Goal: Information Seeking & Learning: Learn about a topic

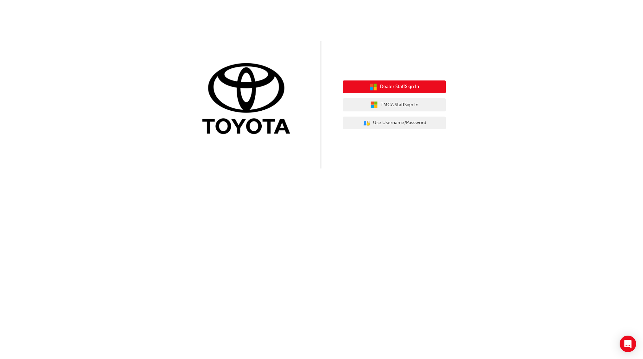
click at [392, 87] on span "Dealer Staff Sign In" at bounding box center [399, 87] width 39 height 8
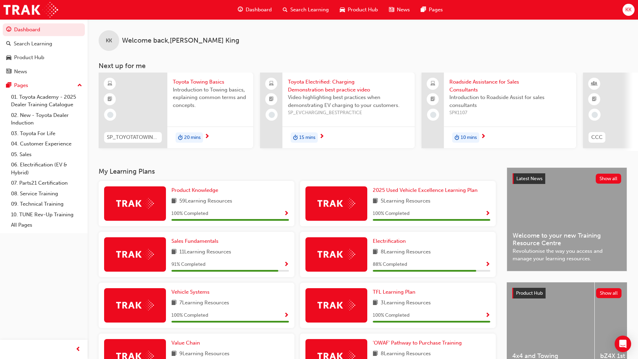
click at [307, 8] on span "Search Learning" at bounding box center [309, 10] width 38 height 8
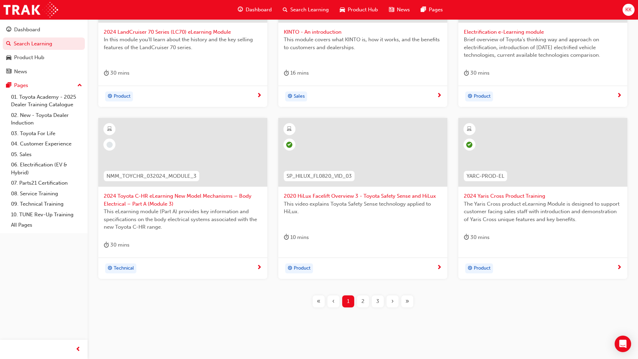
scroll to position [209, 0]
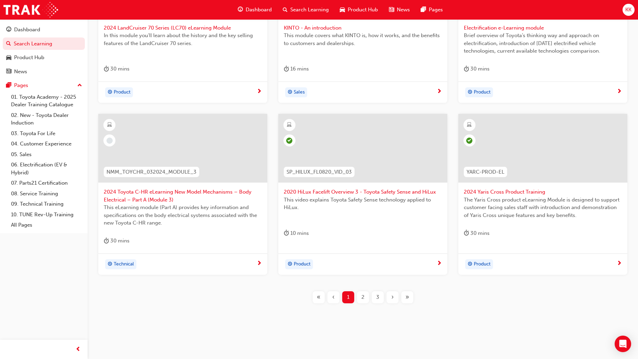
click at [362, 299] on span "2" at bounding box center [362, 297] width 3 height 8
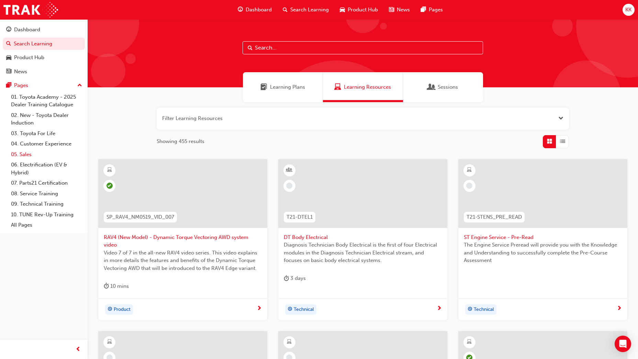
click at [26, 154] on link "05. Sales" at bounding box center [46, 154] width 77 height 11
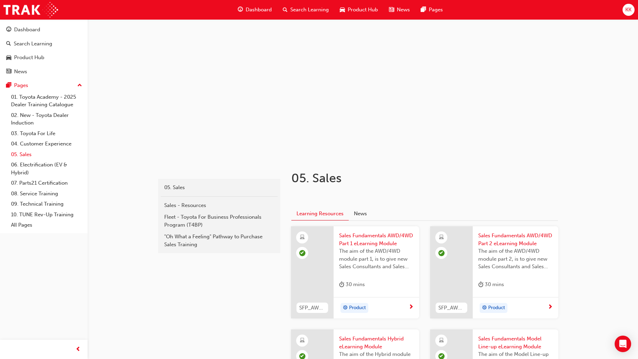
click at [24, 154] on link "05. Sales" at bounding box center [46, 154] width 77 height 11
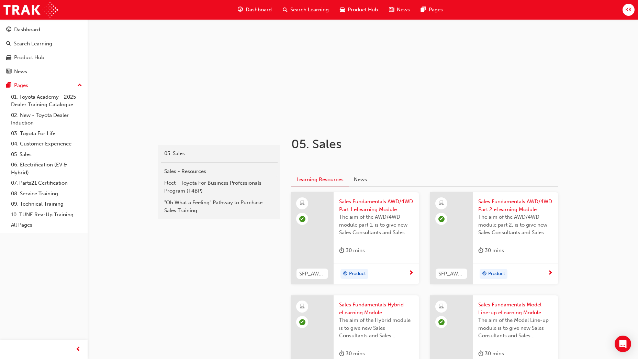
scroll to position [69, 0]
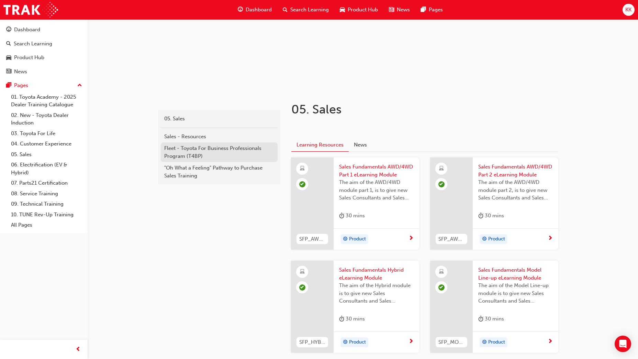
click at [193, 150] on div "Fleet - Toyota For Business Professionals Program (T4BP)" at bounding box center [219, 151] width 110 height 15
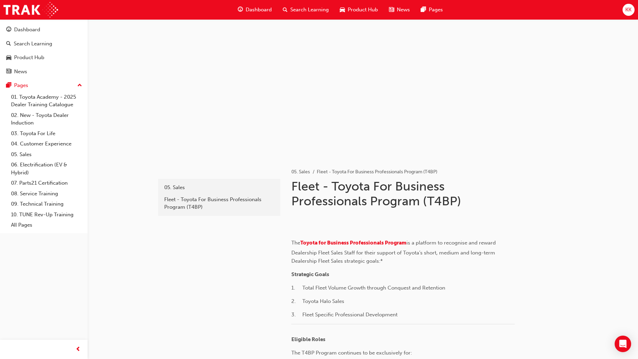
click at [262, 9] on span "Dashboard" at bounding box center [259, 10] width 26 height 8
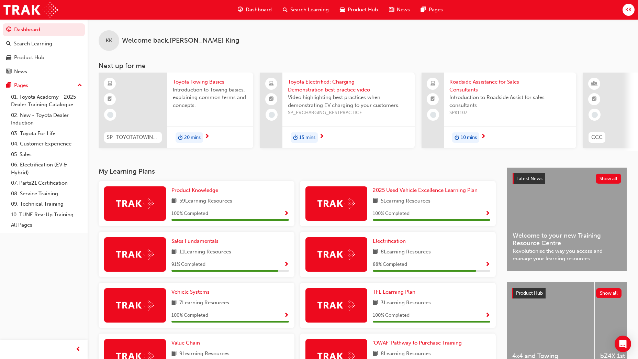
click at [198, 81] on span "Toyota Towing Basics" at bounding box center [210, 82] width 75 height 8
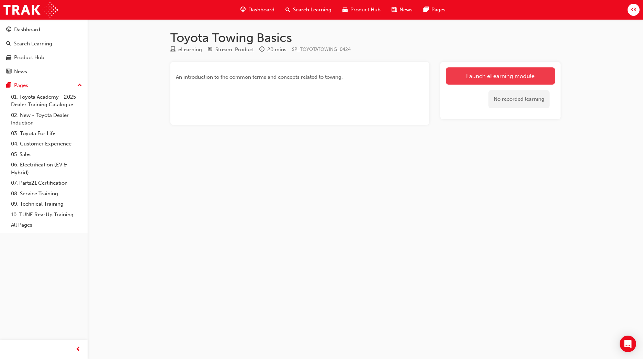
click at [492, 79] on link "Launch eLearning module" at bounding box center [500, 75] width 109 height 17
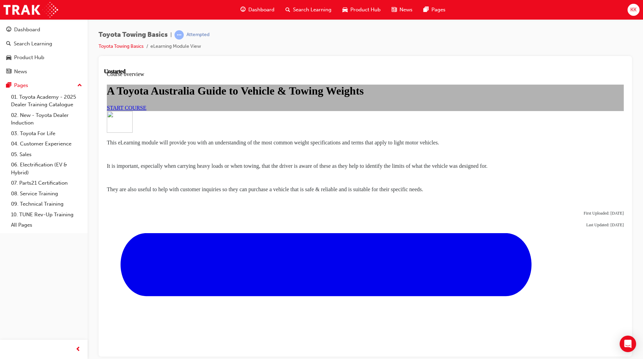
click at [146, 110] on span "START COURSE" at bounding box center [127, 107] width 40 height 6
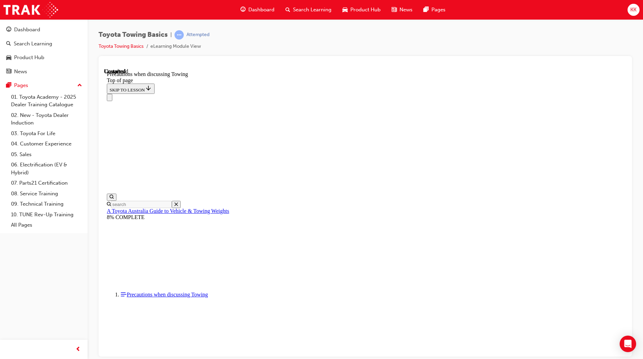
scroll to position [697, 0]
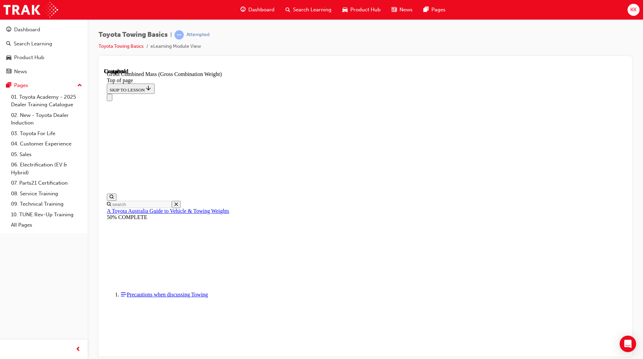
scroll to position [262, 0]
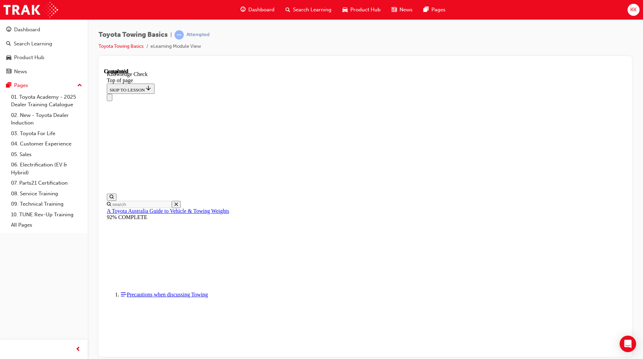
drag, startPoint x: 305, startPoint y: 7082, endPoint x: 321, endPoint y: 7172, distance: 91.7
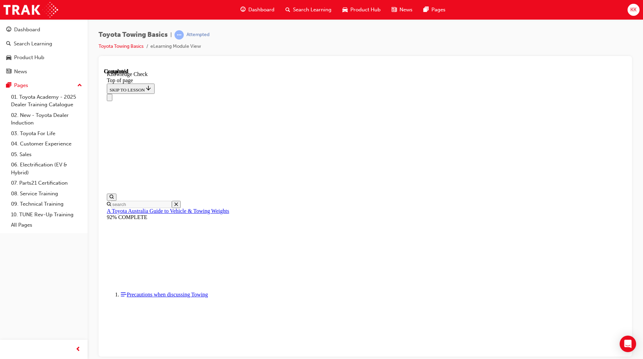
drag, startPoint x: 306, startPoint y: 7077, endPoint x: 311, endPoint y: 7210, distance: 133.0
